Goal: Task Accomplishment & Management: Use online tool/utility

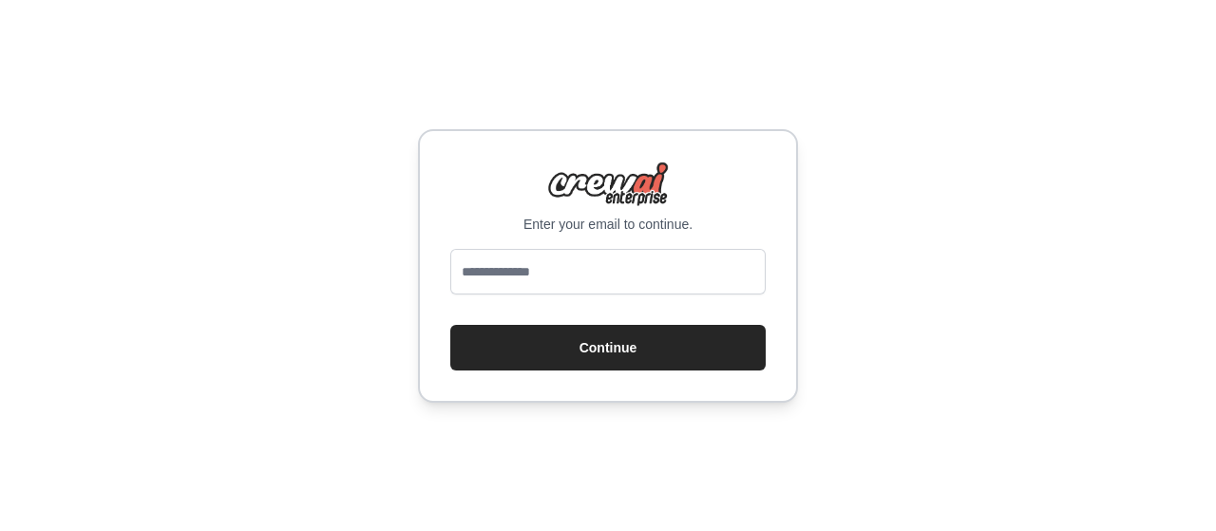
type input "**********"
click at [593, 361] on button "Continue" at bounding box center [607, 348] width 315 height 46
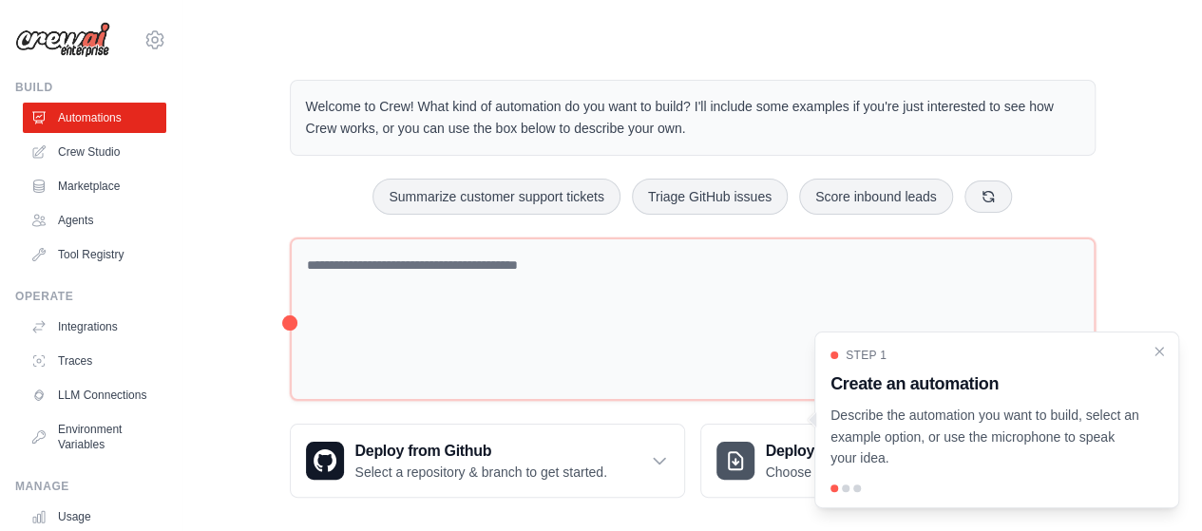
click at [78, 227] on link "Agents" at bounding box center [94, 220] width 143 height 30
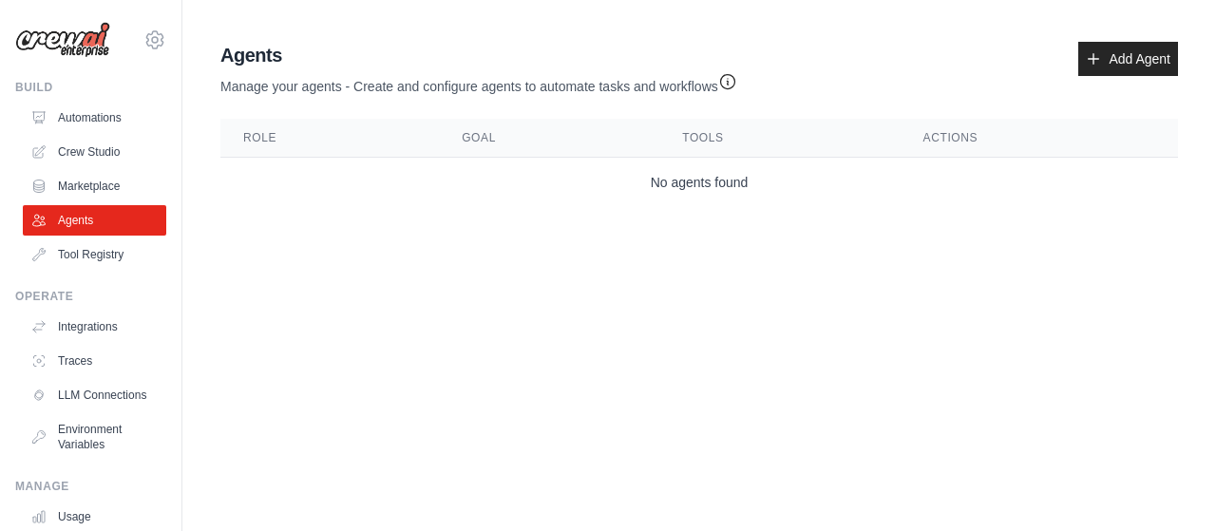
click at [274, 180] on td "No agents found" at bounding box center [699, 183] width 958 height 50
click at [108, 154] on link "Crew Studio" at bounding box center [94, 152] width 143 height 30
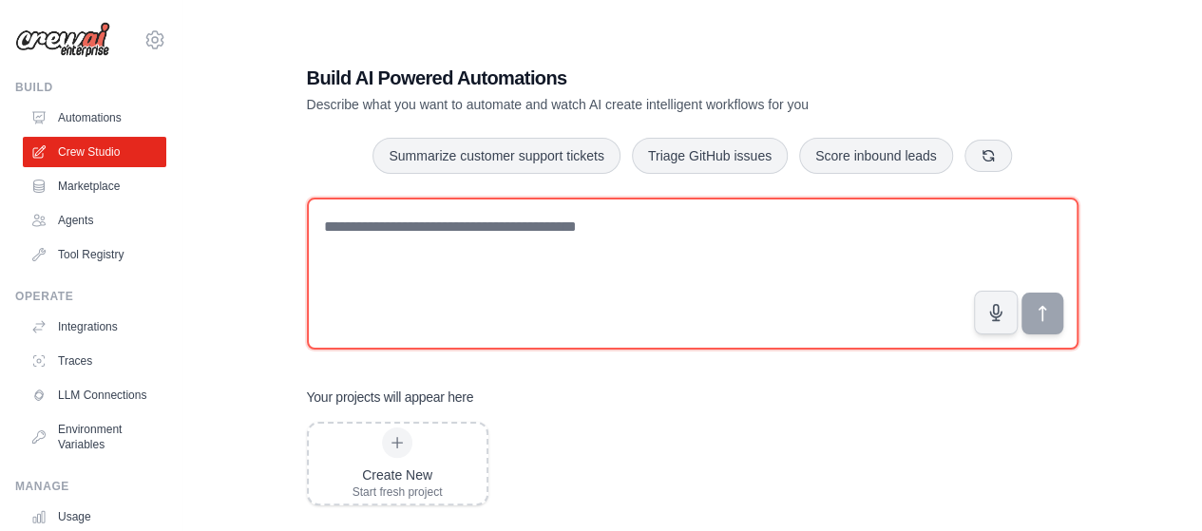
click at [404, 229] on textarea at bounding box center [692, 274] width 771 height 152
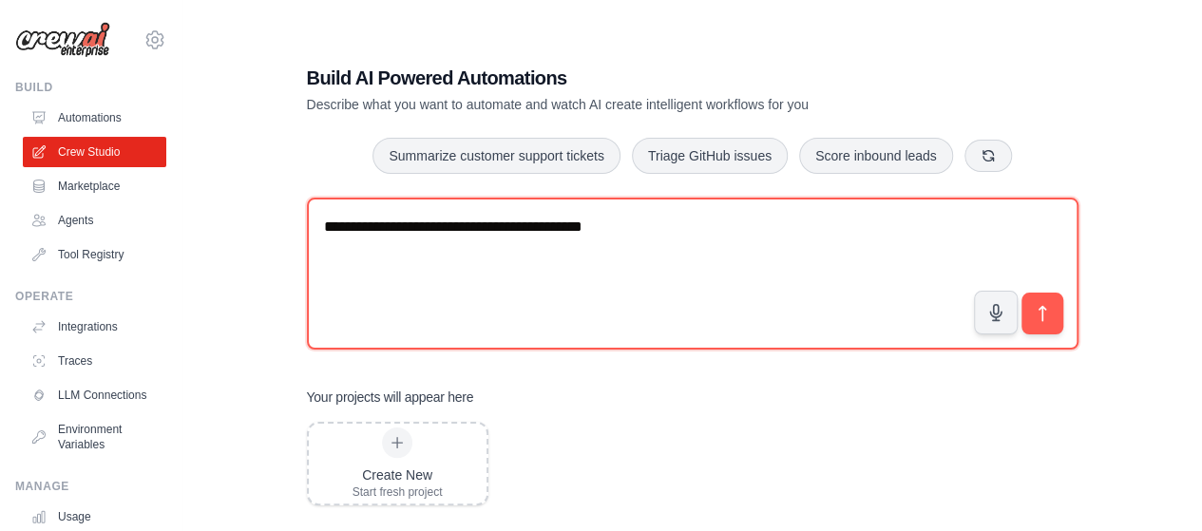
type textarea "**********"
drag, startPoint x: 698, startPoint y: 232, endPoint x: 251, endPoint y: 180, distance: 450.5
click at [251, 180] on div "**********" at bounding box center [692, 284] width 959 height 531
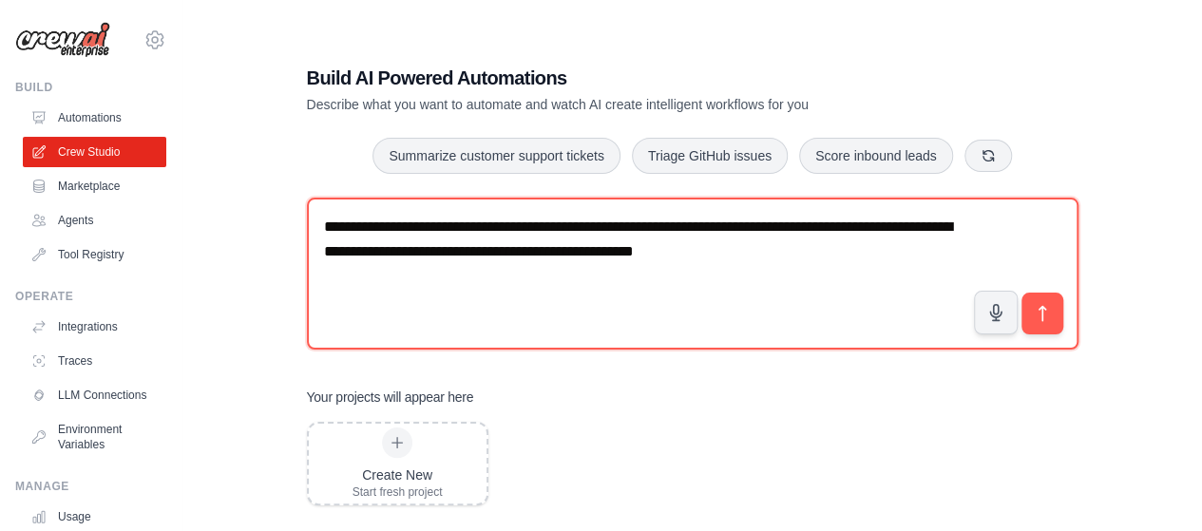
type textarea "**********"
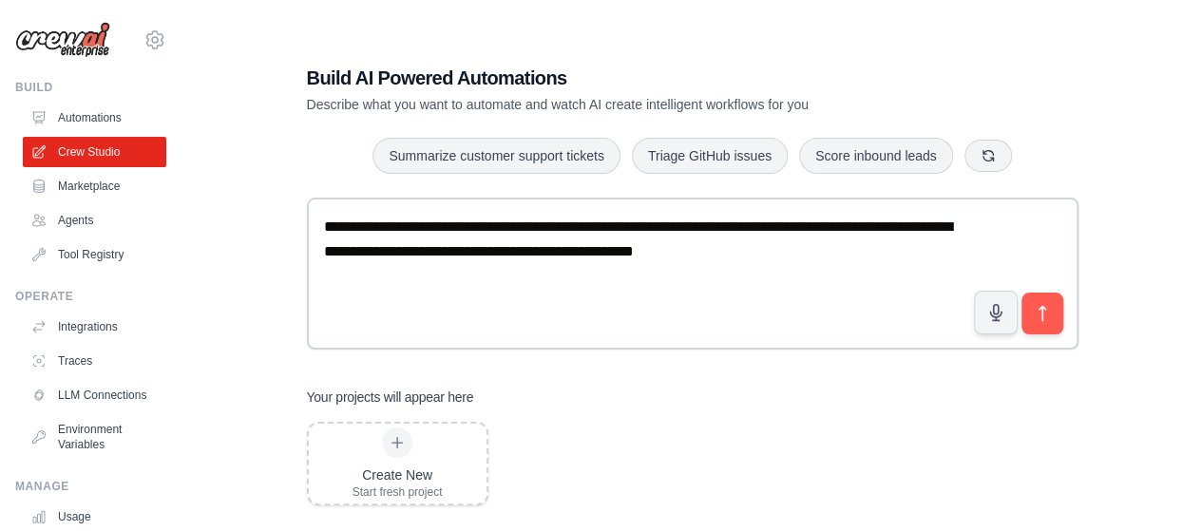
click at [1036, 329] on button "submit" at bounding box center [1042, 314] width 42 height 42
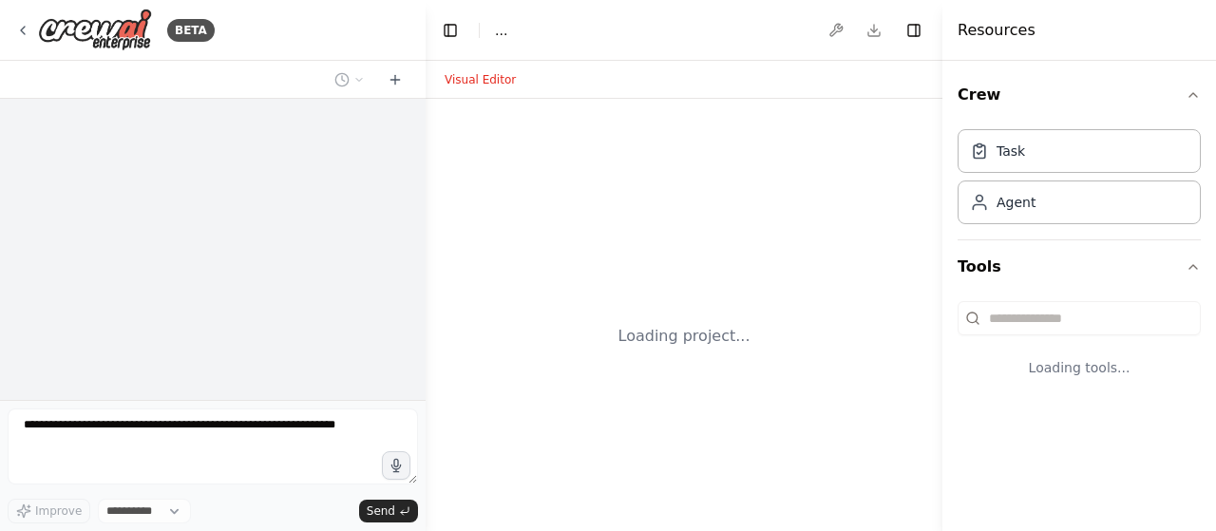
select select "****"
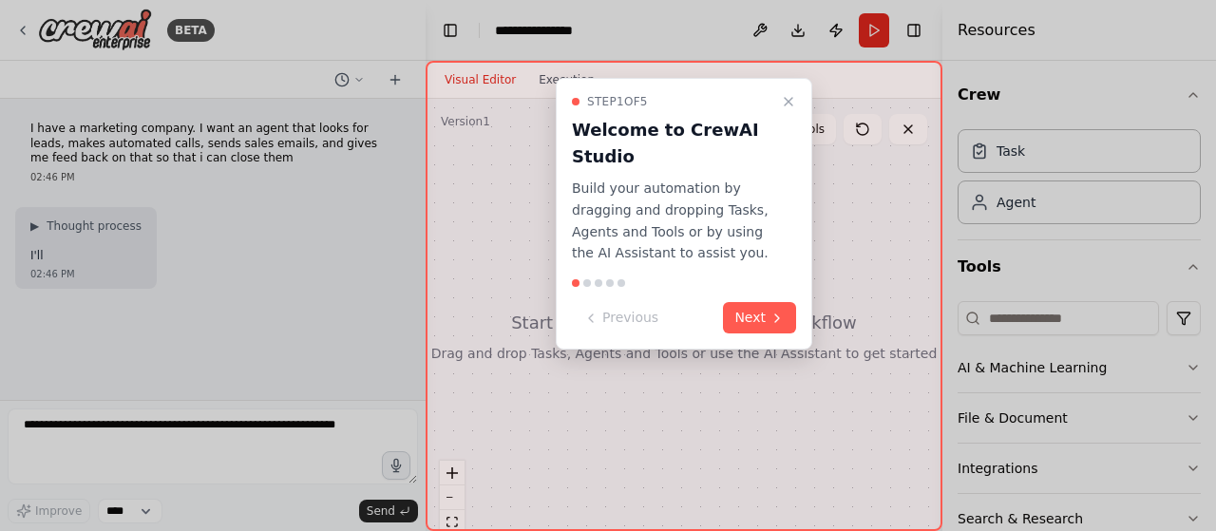
click at [754, 327] on button "Next" at bounding box center [759, 317] width 73 height 31
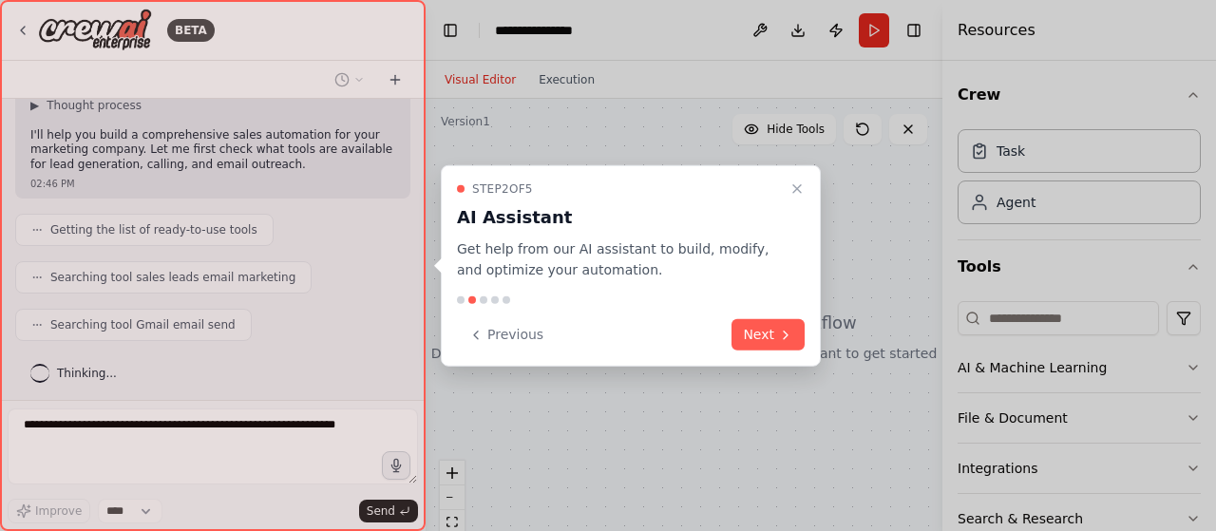
scroll to position [167, 0]
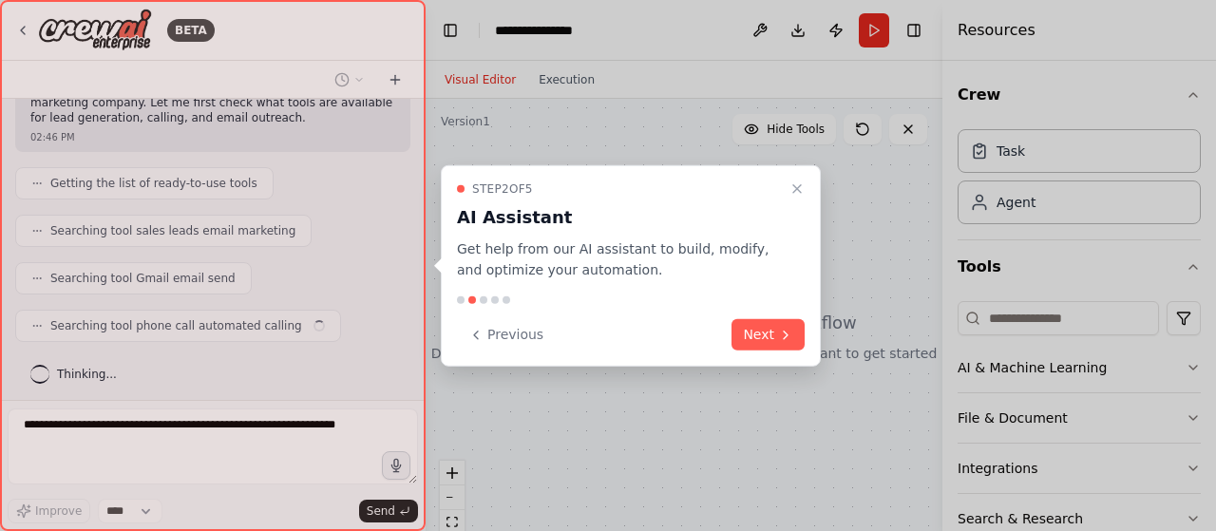
click at [754, 327] on button "Next" at bounding box center [768, 334] width 73 height 31
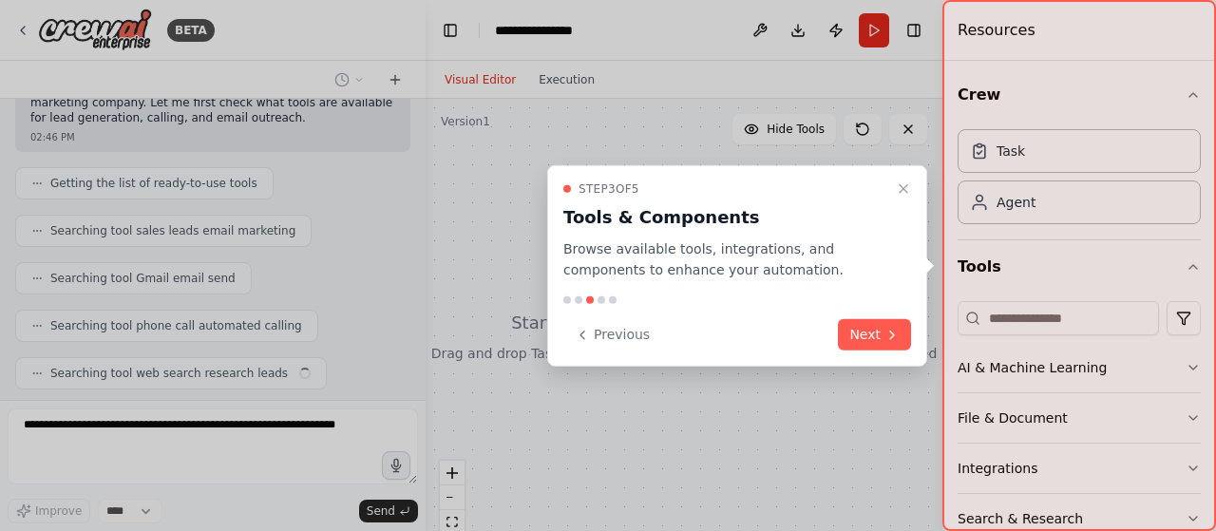
scroll to position [215, 0]
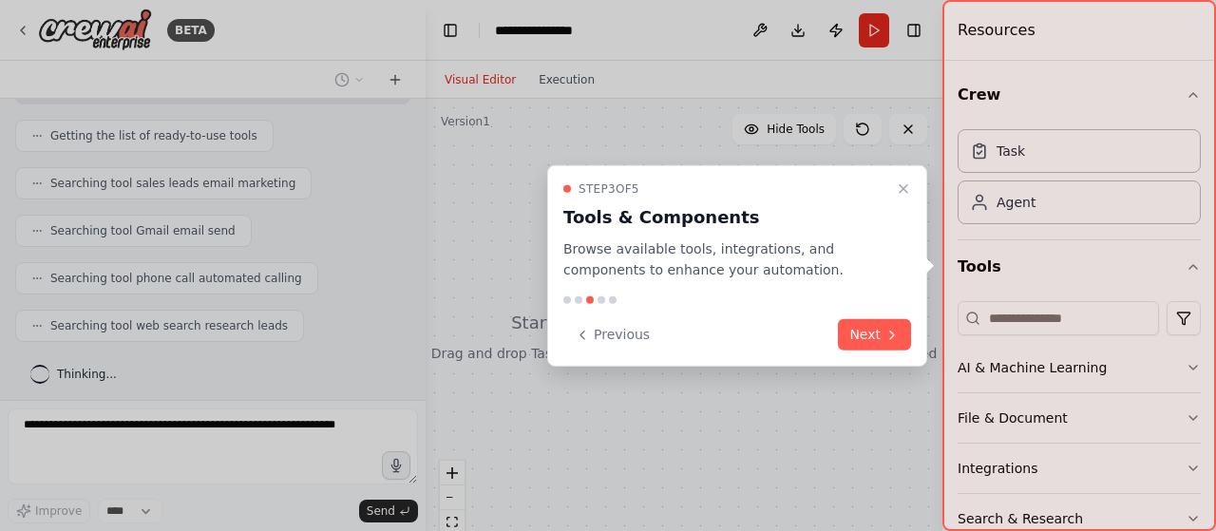
click at [859, 333] on button "Next" at bounding box center [874, 334] width 73 height 31
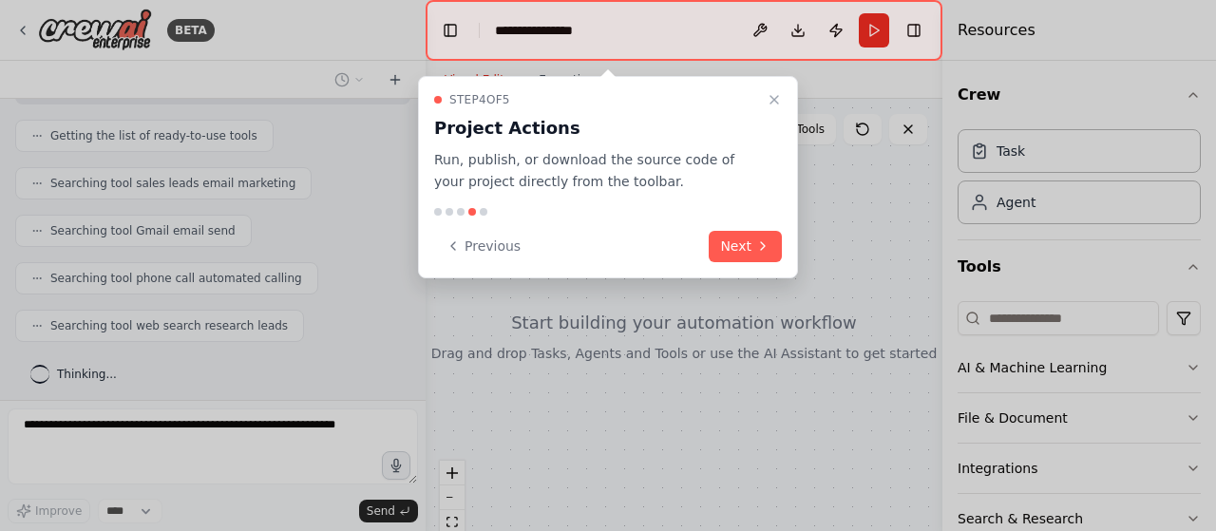
click at [758, 238] on icon at bounding box center [762, 245] width 15 height 15
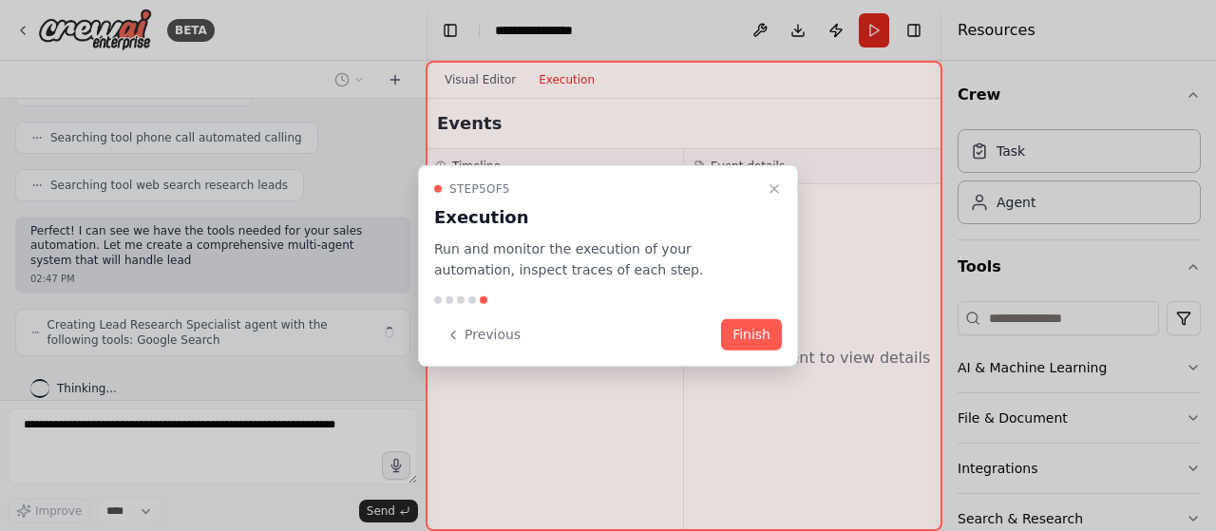
scroll to position [370, 0]
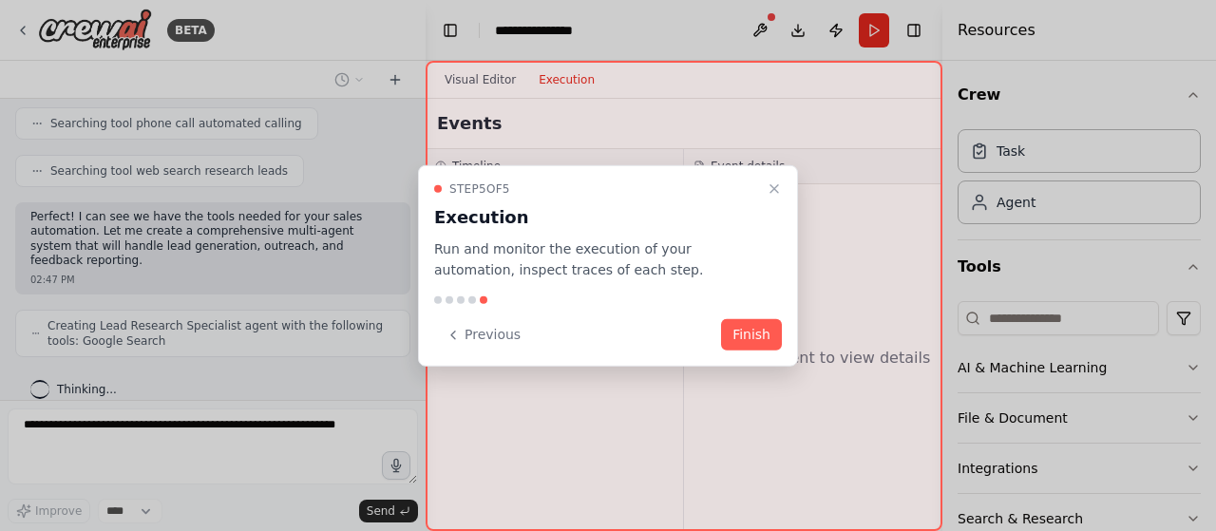
click at [747, 327] on button "Finish" at bounding box center [751, 334] width 61 height 31
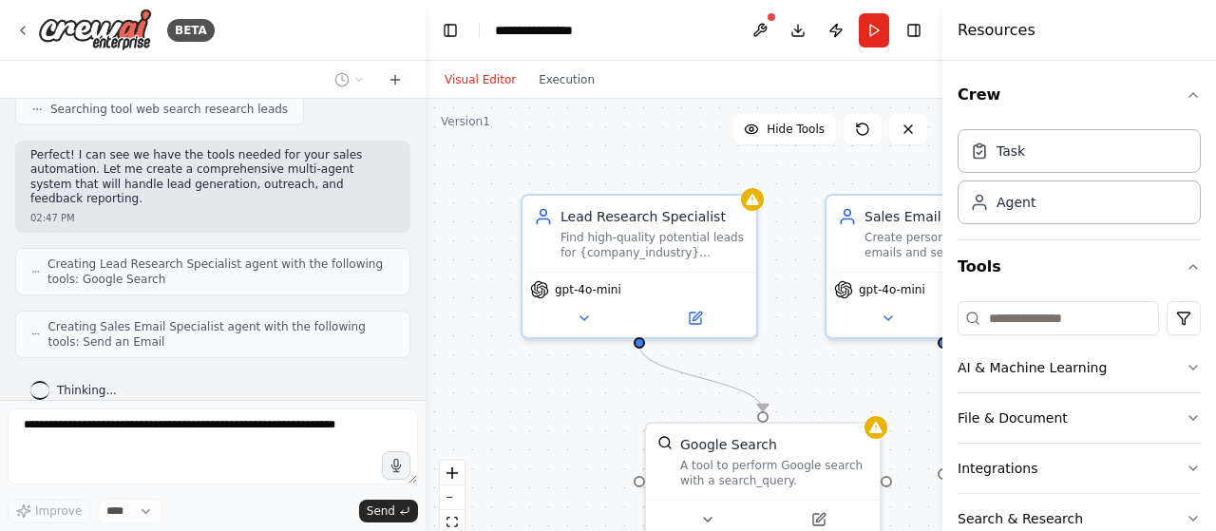
scroll to position [494, 0]
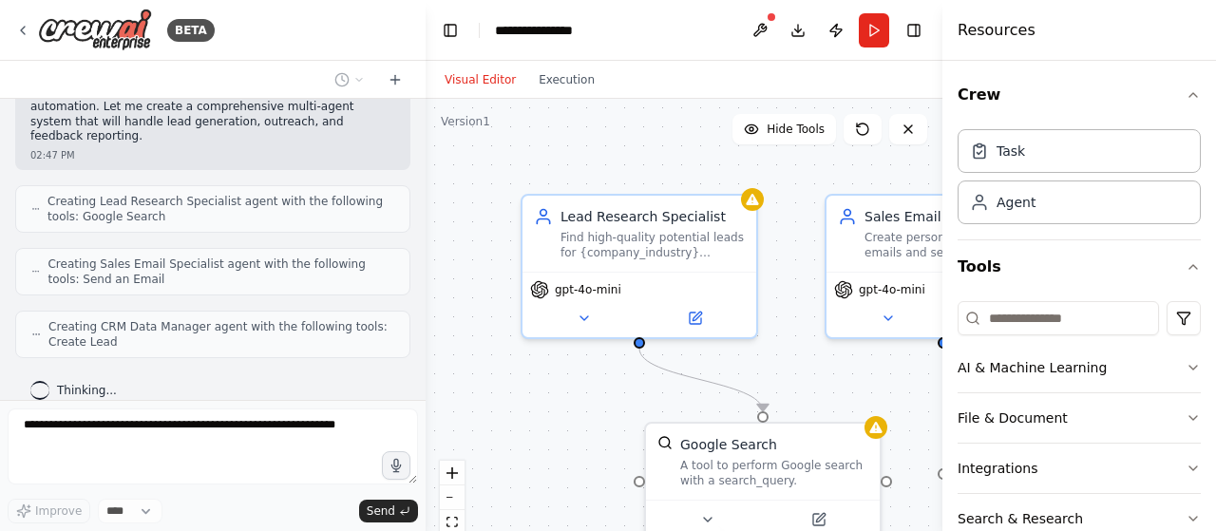
click at [1189, 100] on div "Crew Task Agent Tools AI & Machine Learning File & Document Integrations Search…" at bounding box center [1079, 296] width 274 height 470
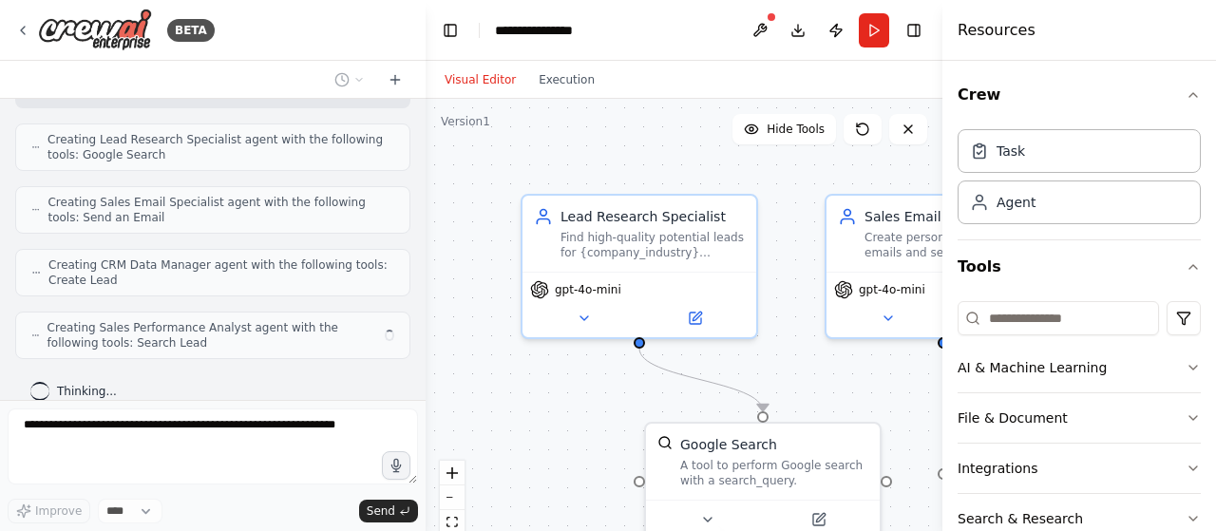
click at [1186, 101] on icon "button" at bounding box center [1193, 94] width 15 height 15
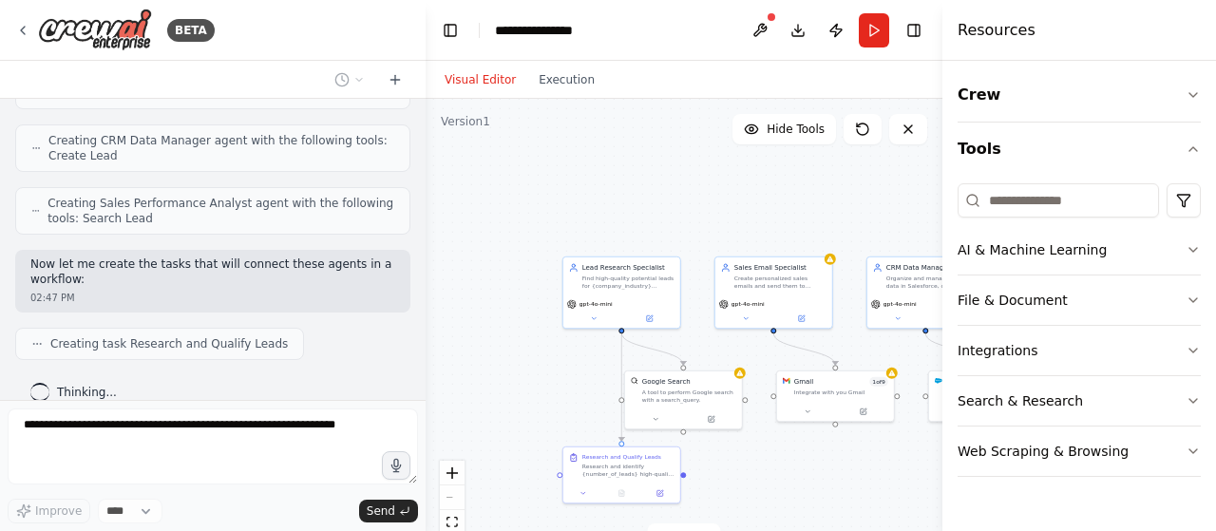
scroll to position [728, 0]
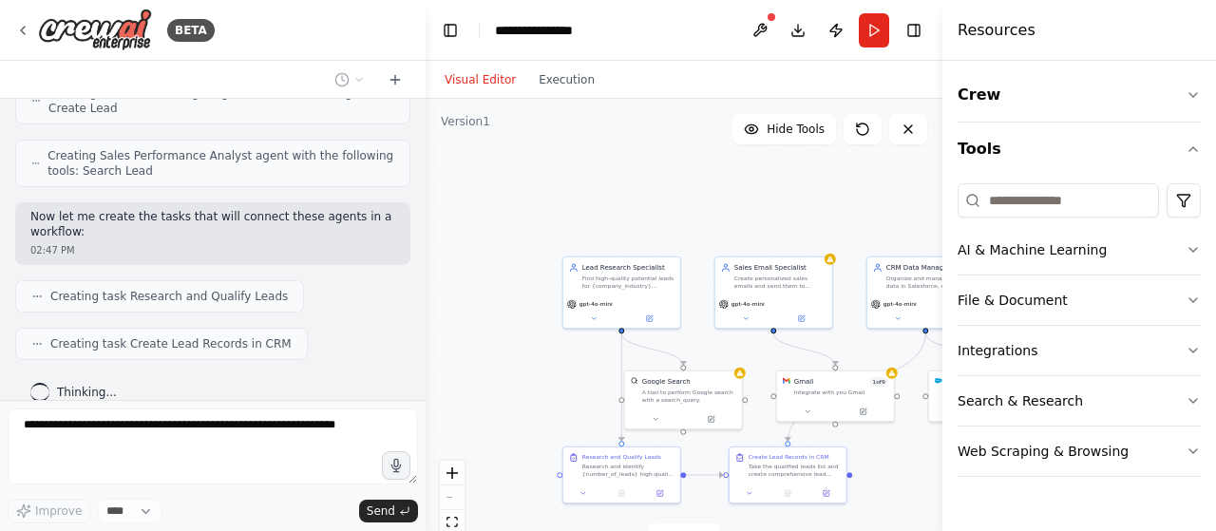
click at [23, 35] on icon at bounding box center [22, 30] width 15 height 15
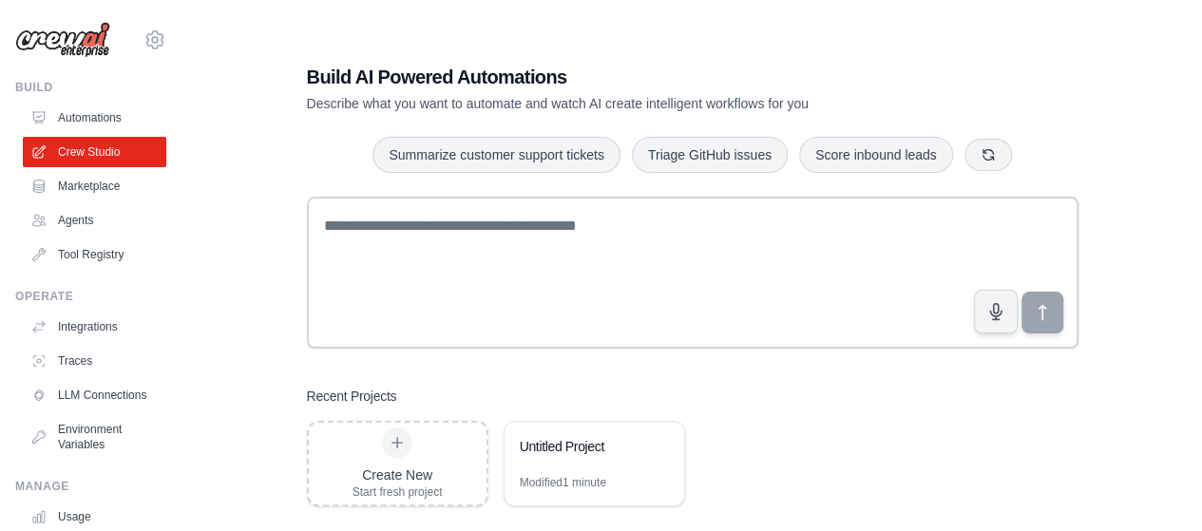
click at [574, 461] on div "Untitled Project" at bounding box center [594, 448] width 180 height 53
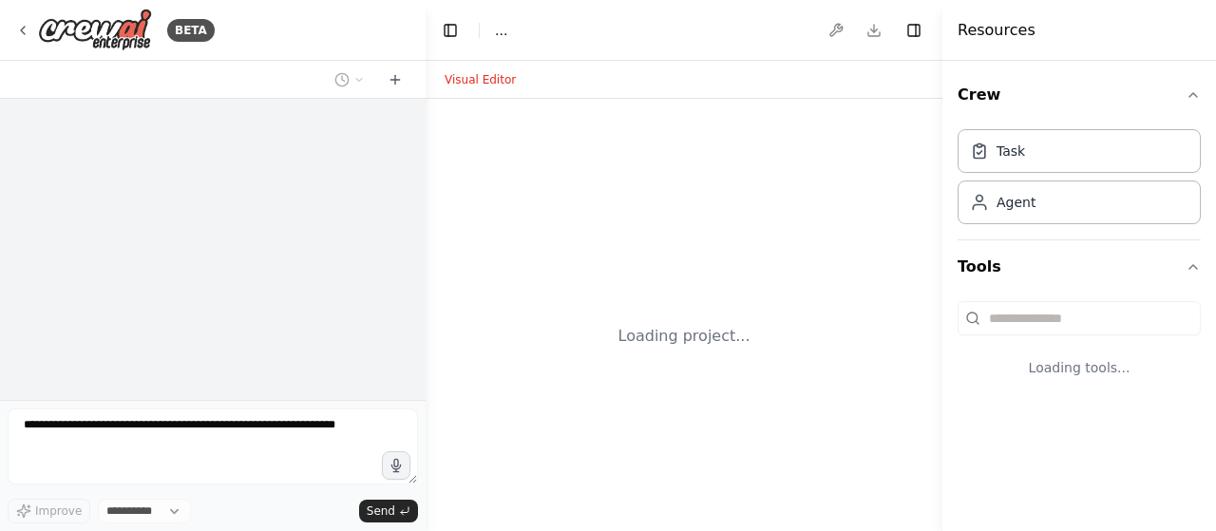
select select "****"
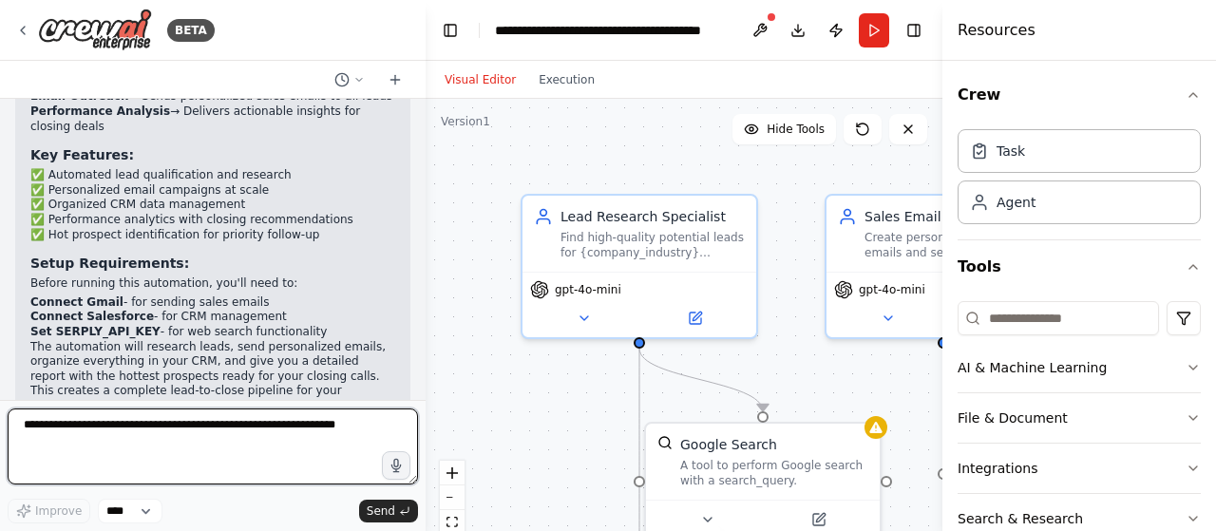
scroll to position [1525, 0]
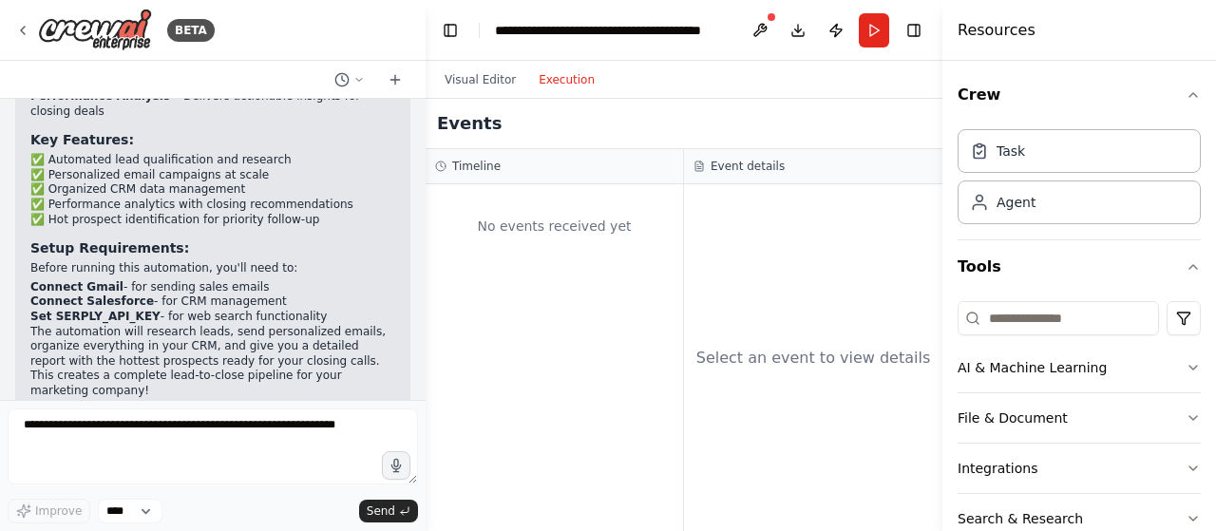
click at [542, 72] on button "Execution" at bounding box center [566, 79] width 79 height 23
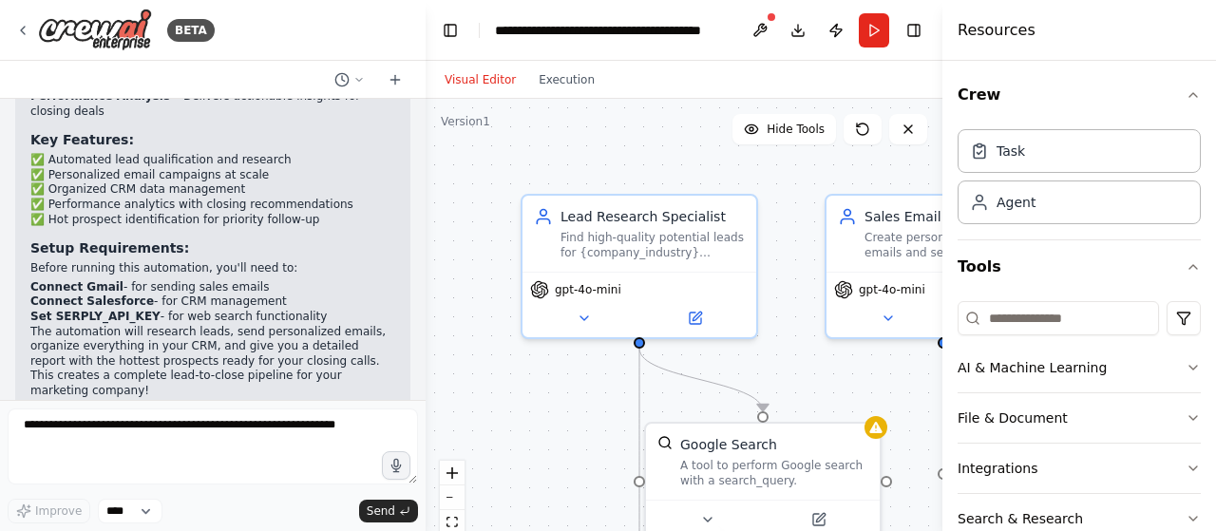
click at [485, 76] on button "Visual Editor" at bounding box center [480, 79] width 94 height 23
click at [872, 24] on button "Run" at bounding box center [874, 30] width 30 height 34
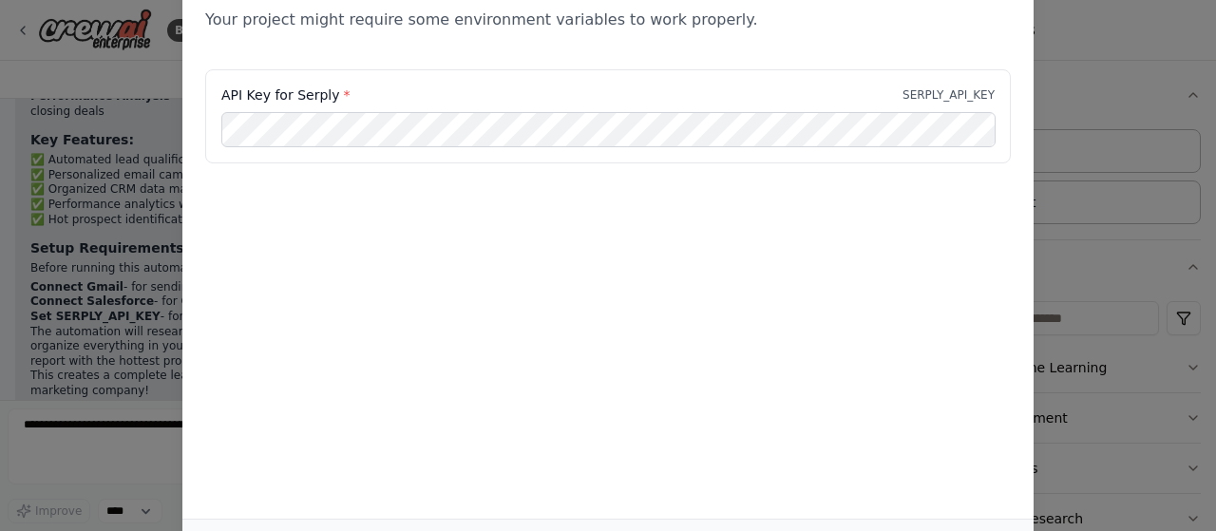
click at [68, 151] on div "Environment configuration Your project might require some environment variables…" at bounding box center [608, 265] width 1216 height 531
click at [1215, 185] on div "Environment configuration Your project might require some environment variables…" at bounding box center [608, 265] width 1216 height 531
drag, startPoint x: 1215, startPoint y: 185, endPoint x: 1009, endPoint y: 8, distance: 272.2
click at [1009, 8] on div "Environment configuration Your project might require some environment variables…" at bounding box center [608, 265] width 1216 height 531
click at [1009, 9] on p "Your project might require some environment variables to work properly." at bounding box center [608, 20] width 806 height 23
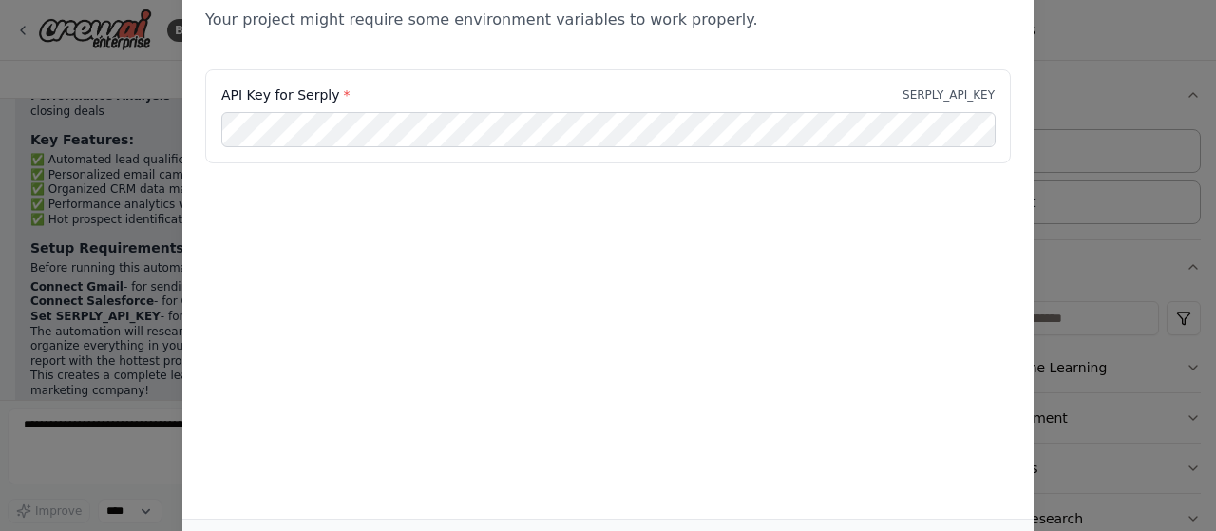
click at [1009, 9] on p "Your project might require some environment variables to work properly." at bounding box center [608, 20] width 806 height 23
click at [677, 280] on div "Environment configuration Your project might require some environment variables…" at bounding box center [607, 233] width 851 height 571
click at [666, 132] on div "Environment configuration Your project might require some environment variables…" at bounding box center [607, 233] width 851 height 571
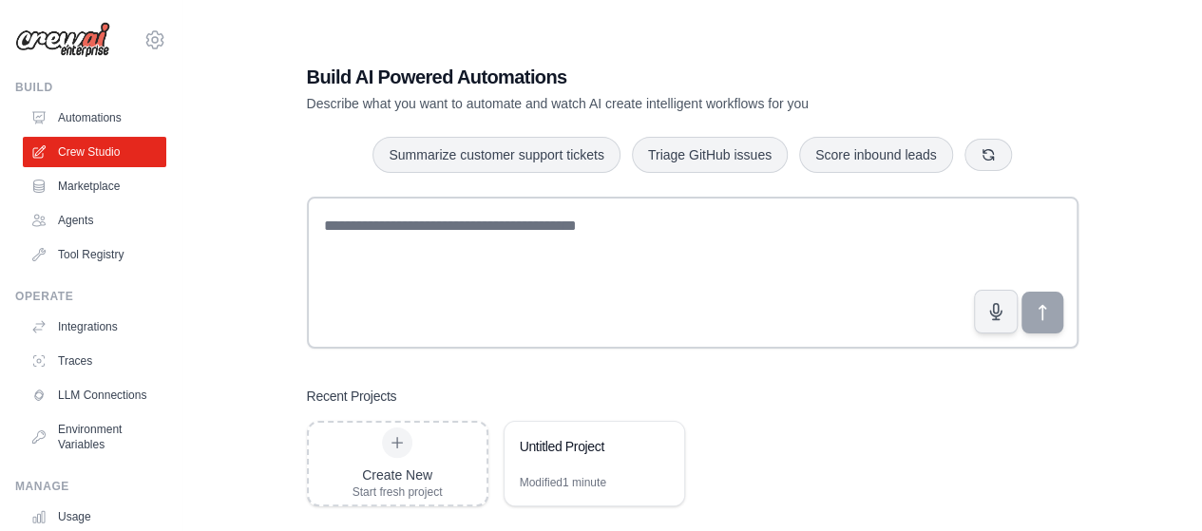
click at [583, 470] on div "Untitled Project" at bounding box center [594, 448] width 180 height 53
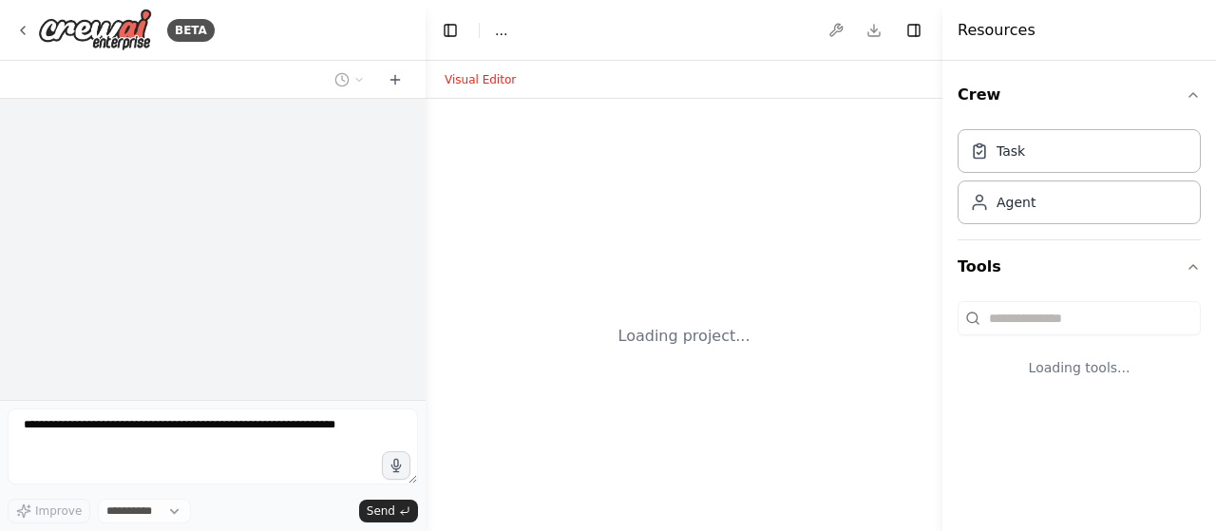
select select "****"
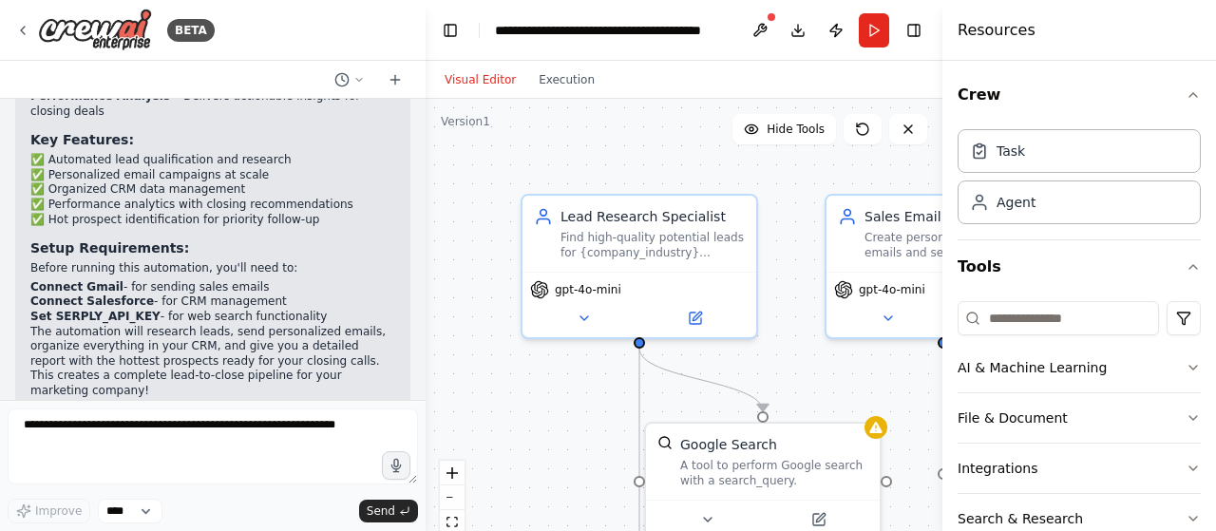
click at [985, 22] on h4 "Resources" at bounding box center [997, 30] width 78 height 23
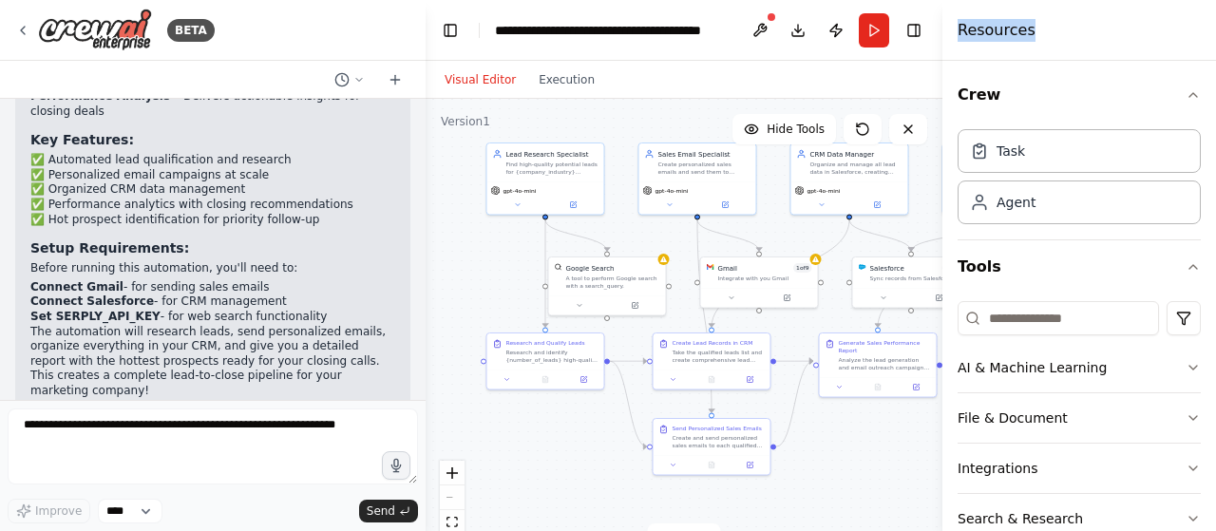
drag, startPoint x: 714, startPoint y: 193, endPoint x: 614, endPoint y: 28, distance: 193.6
click at [614, 28] on main "**********" at bounding box center [684, 265] width 517 height 531
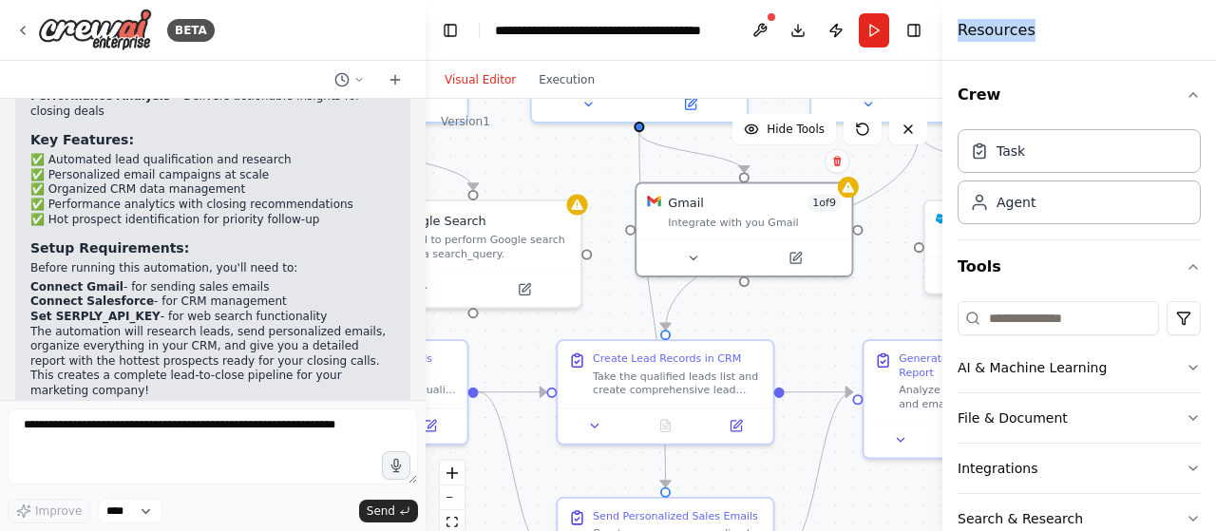
click at [692, 238] on div "Gmail 1 of 9 Integrate with you Gmail" at bounding box center [744, 229] width 219 height 95
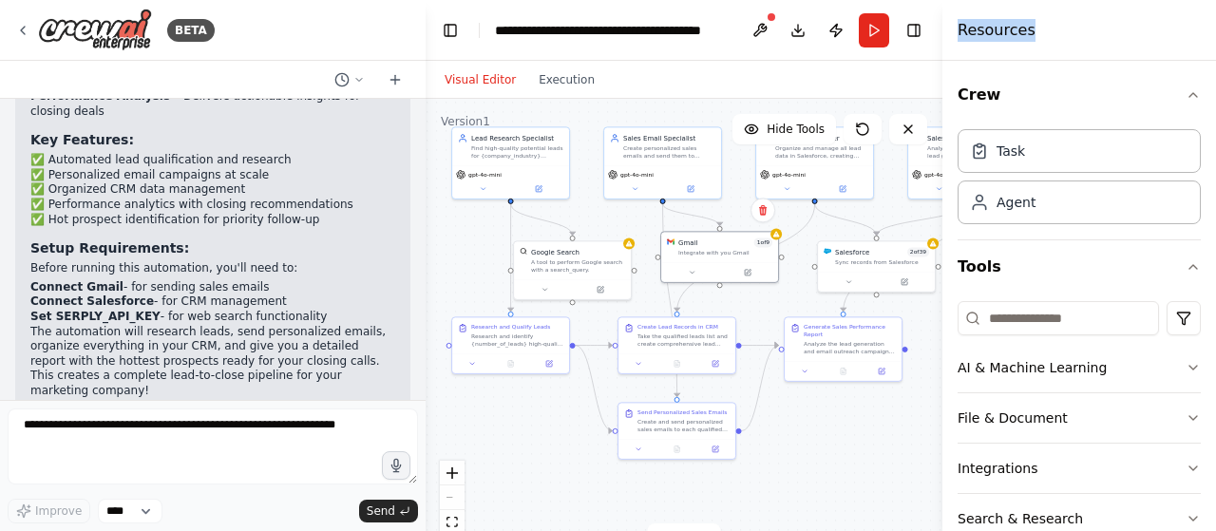
click at [787, 126] on span "Hide Tools" at bounding box center [796, 129] width 58 height 15
click at [787, 126] on span "Show Tools" at bounding box center [793, 129] width 63 height 15
click at [1186, 94] on icon "button" at bounding box center [1193, 94] width 15 height 15
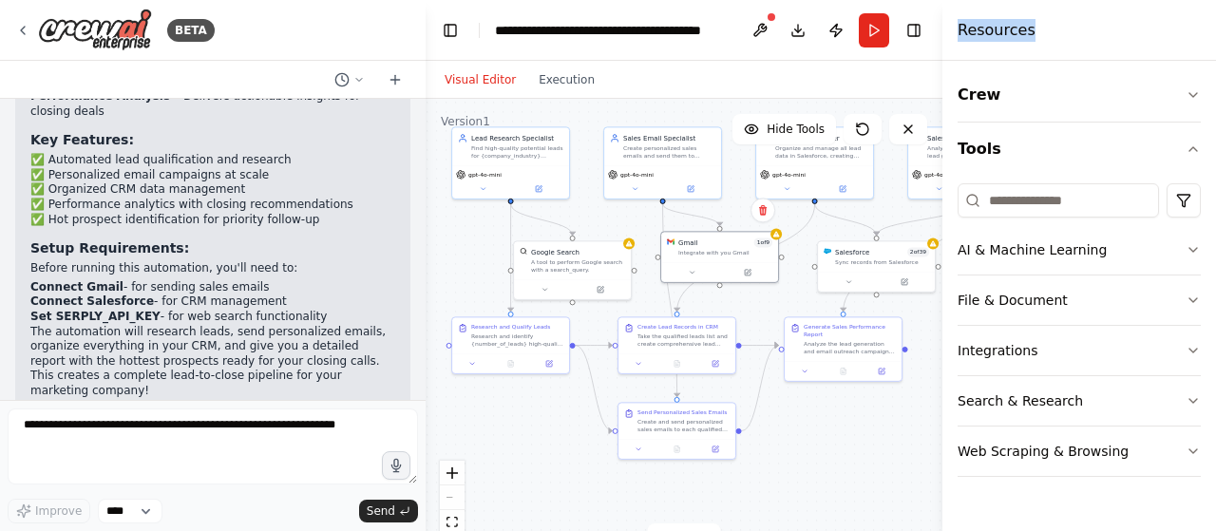
click at [1186, 157] on button "Tools" at bounding box center [1079, 149] width 243 height 53
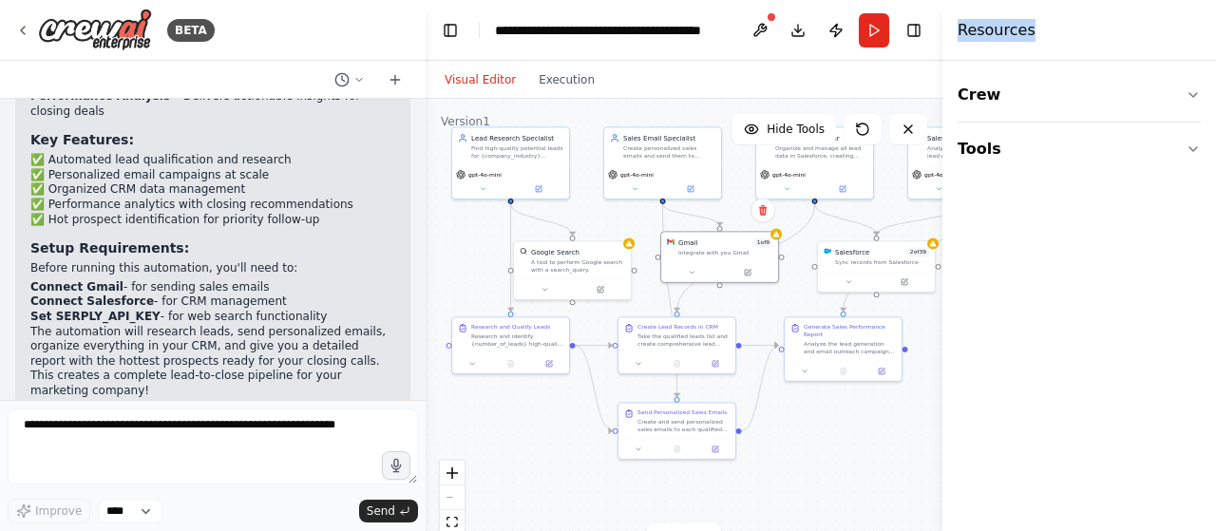
click at [992, 18] on div "Resources" at bounding box center [1079, 30] width 274 height 61
click at [995, 18] on div "Resources" at bounding box center [1079, 30] width 274 height 61
click at [907, 464] on div ".deletable-edge-delete-btn { width: 20px; height: 20px; border: 0px solid #ffff…" at bounding box center [684, 336] width 517 height 475
drag, startPoint x: 414, startPoint y: 482, endPoint x: 356, endPoint y: 428, distance: 78.7
click at [356, 428] on textarea at bounding box center [213, 447] width 410 height 76
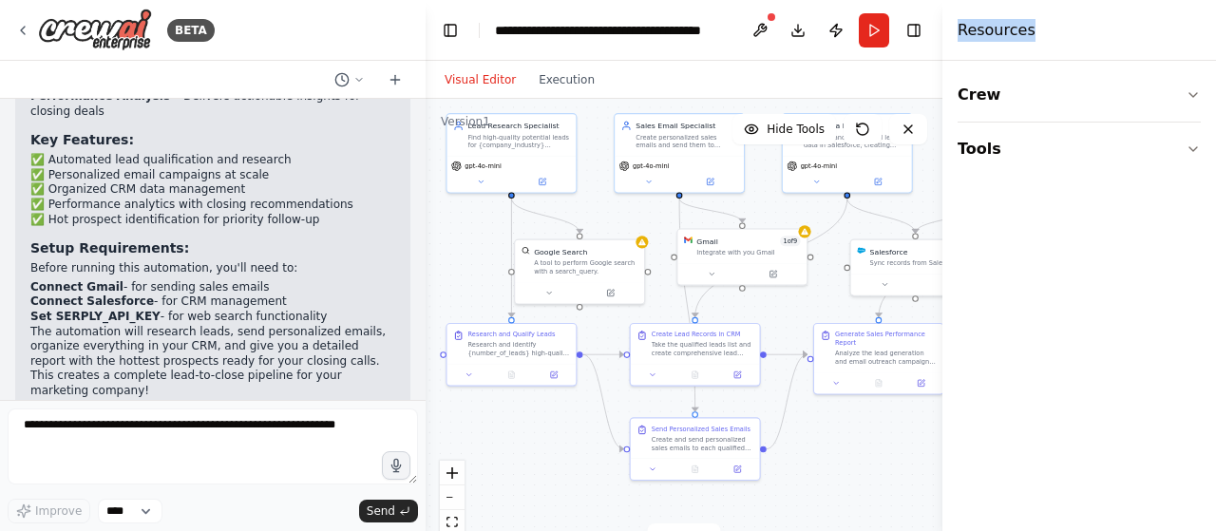
click at [353, 78] on icon at bounding box center [358, 79] width 11 height 11
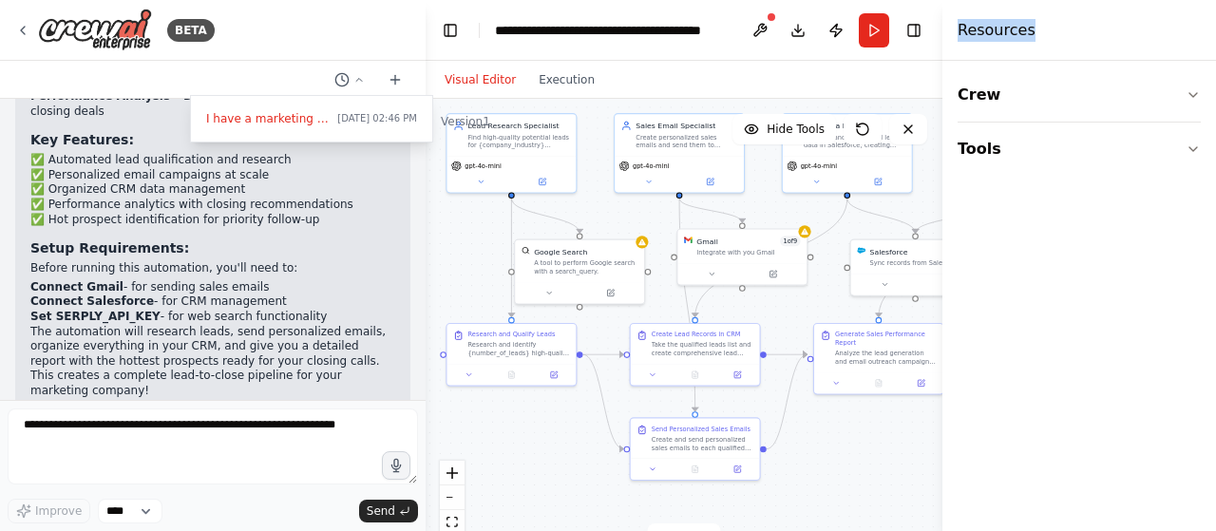
click at [448, 26] on button "Toggle Left Sidebar" at bounding box center [450, 30] width 27 height 27
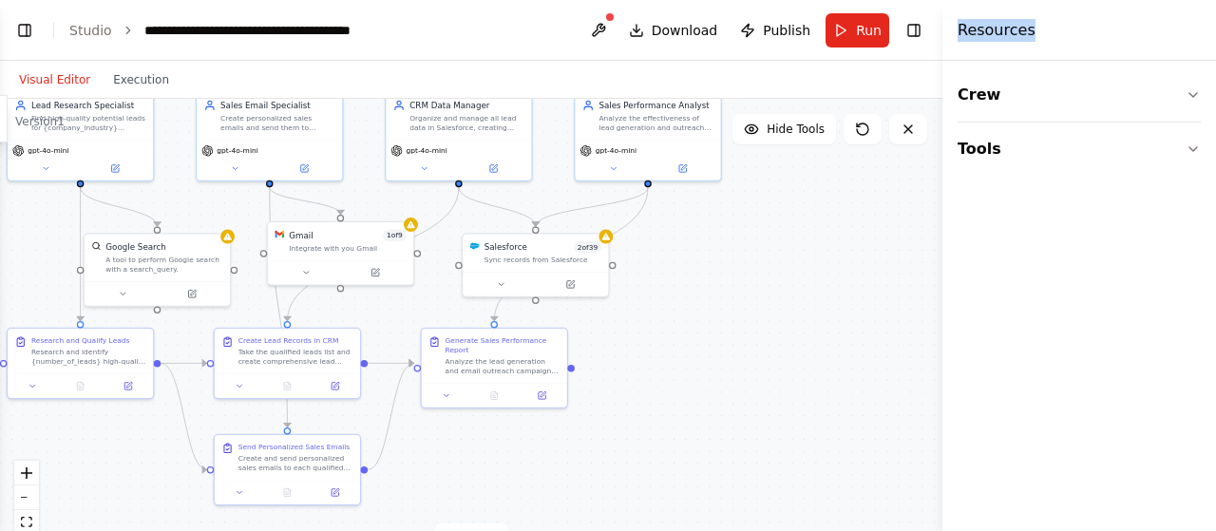
click at [143, 287] on button at bounding box center [122, 294] width 67 height 14
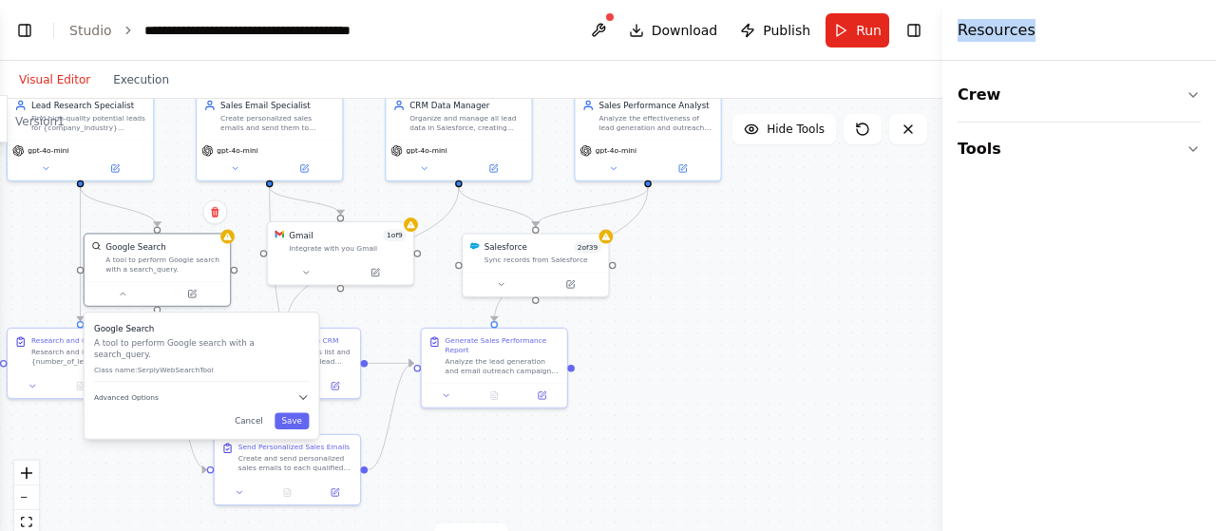
click at [159, 269] on div "A tool to perform Google search with a search_query." at bounding box center [163, 265] width 117 height 19
click at [199, 298] on div at bounding box center [157, 293] width 145 height 25
click at [251, 413] on button "Cancel" at bounding box center [249, 420] width 42 height 16
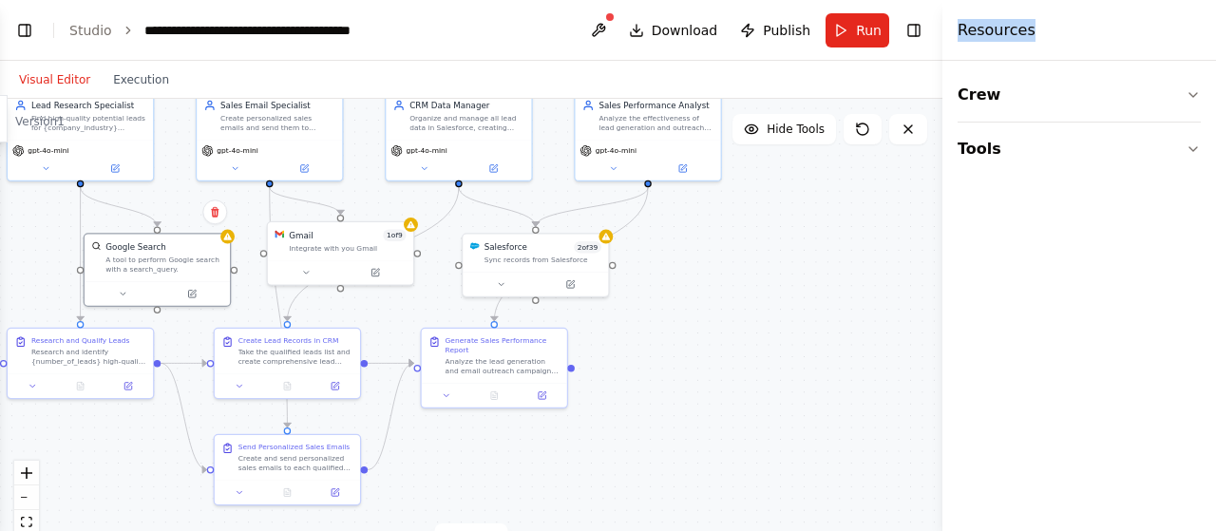
click at [198, 295] on button at bounding box center [192, 294] width 67 height 14
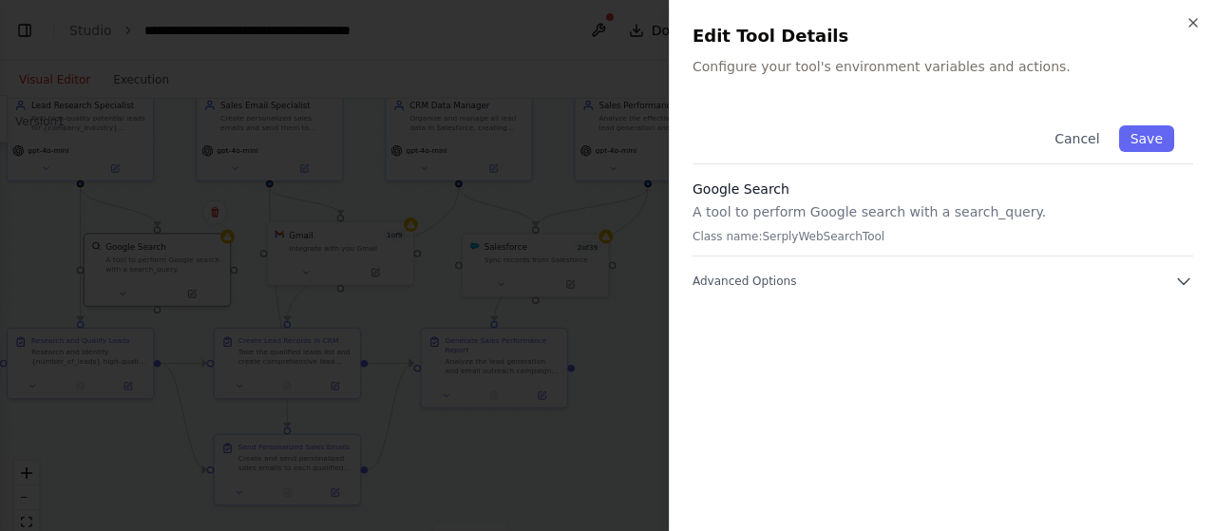
click at [1075, 131] on button "Cancel" at bounding box center [1076, 138] width 67 height 27
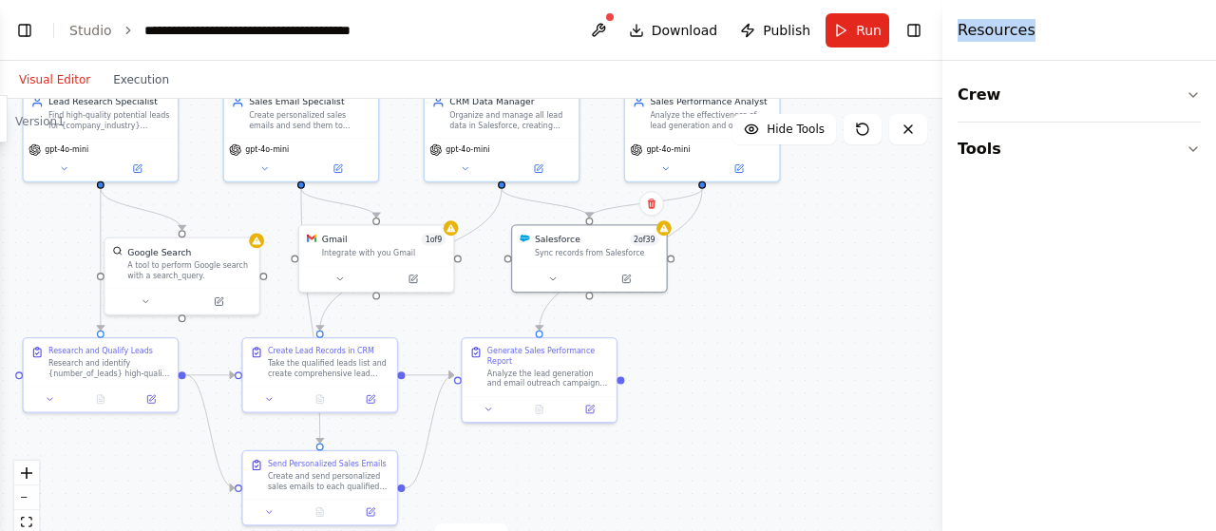
drag, startPoint x: 538, startPoint y: 269, endPoint x: 528, endPoint y: 311, distance: 42.9
click at [521, 309] on div ".deletable-edge-delete-btn { width: 20px; height: 20px; border: 0px solid #ffff…" at bounding box center [471, 336] width 942 height 475
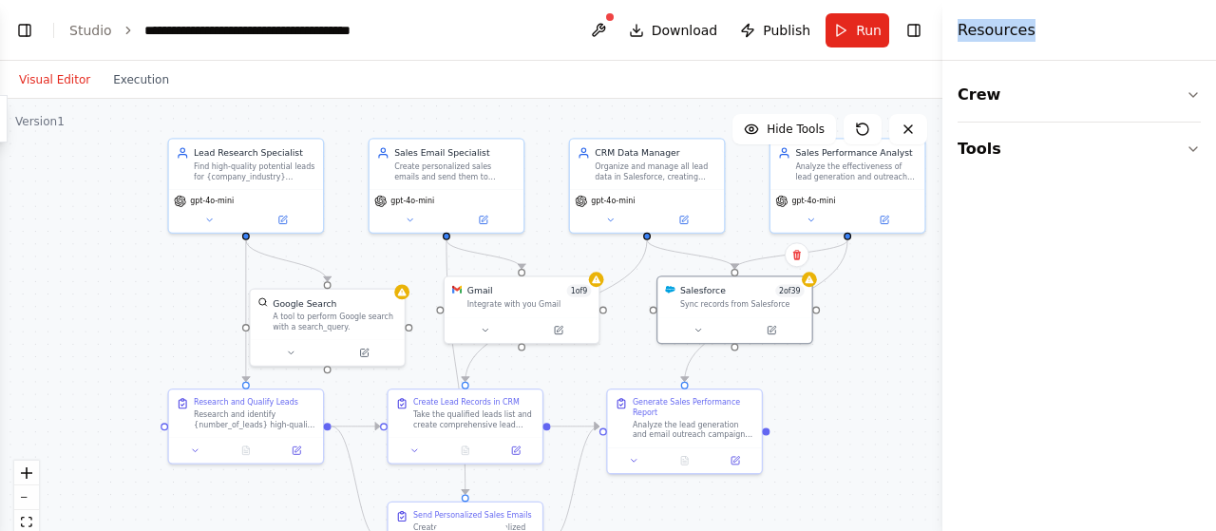
drag, startPoint x: 833, startPoint y: 354, endPoint x: 979, endPoint y: 406, distance: 154.1
click at [979, 406] on div "BETA I have a marketing company. I want an agent that looks for leads, makes au…" at bounding box center [608, 265] width 1216 height 531
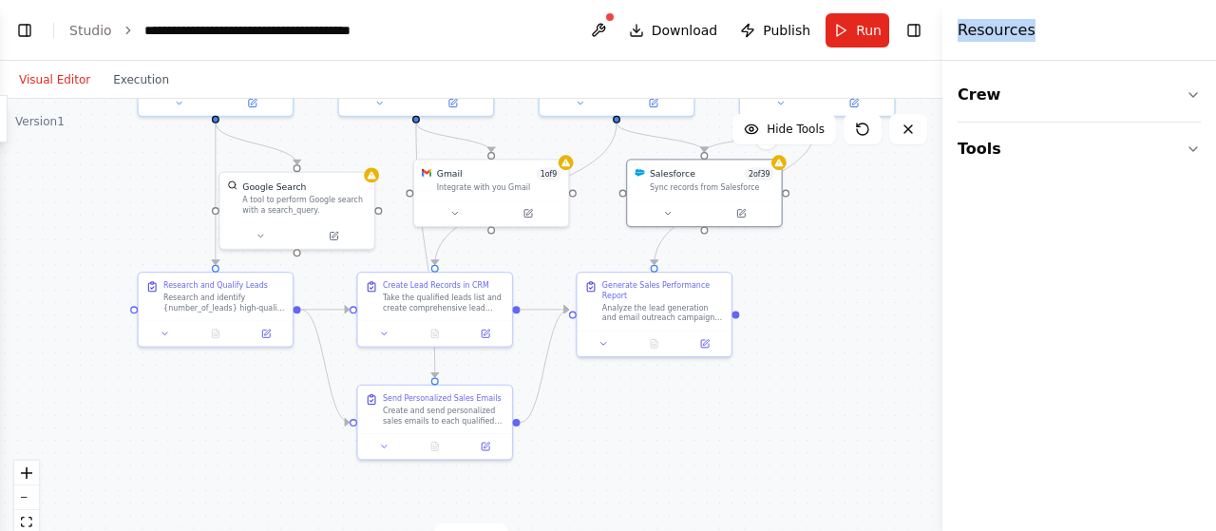
drag, startPoint x: 739, startPoint y: 198, endPoint x: 709, endPoint y: 81, distance: 120.7
click at [709, 81] on div "Visual Editor Execution Version 1 Hide Tools .deletable-edge-delete-btn { width…" at bounding box center [471, 296] width 942 height 470
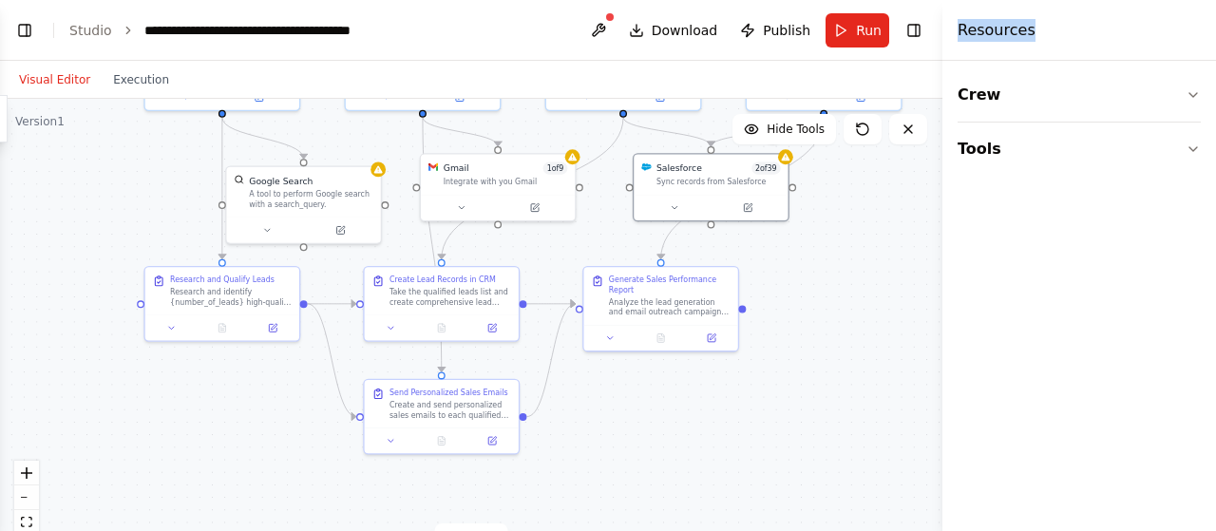
click at [579, 377] on div ".deletable-edge-delete-btn { width: 20px; height: 20px; border: 0px solid #ffff…" at bounding box center [471, 336] width 942 height 475
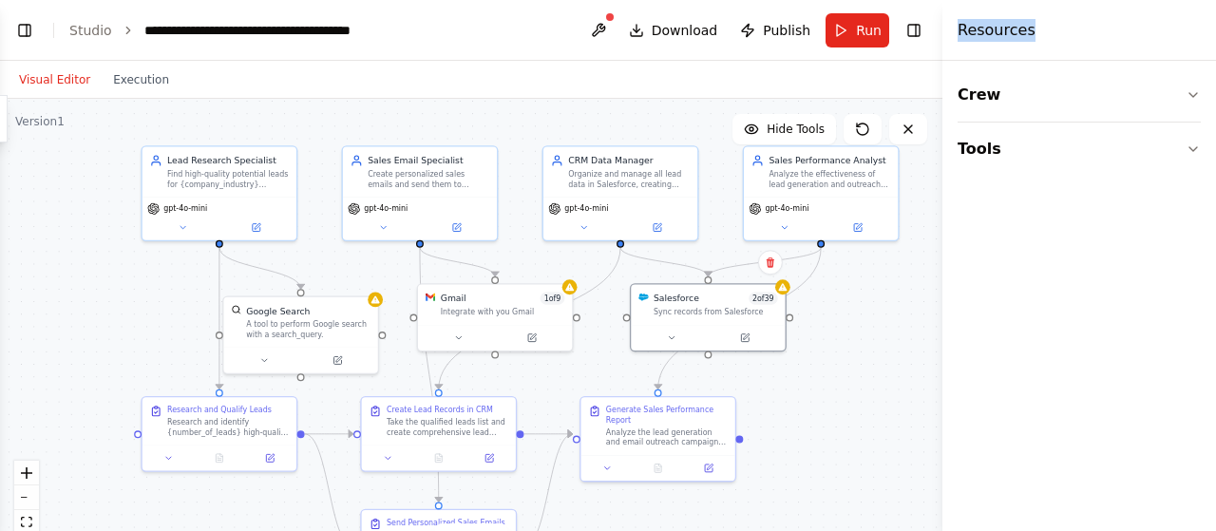
drag, startPoint x: 276, startPoint y: 427, endPoint x: 273, endPoint y: 558, distance: 131.1
click at [273, 530] on html "BETA I have a marketing company. I want an agent that looks for leads, makes au…" at bounding box center [608, 265] width 1216 height 531
